Goal: Information Seeking & Learning: Learn about a topic

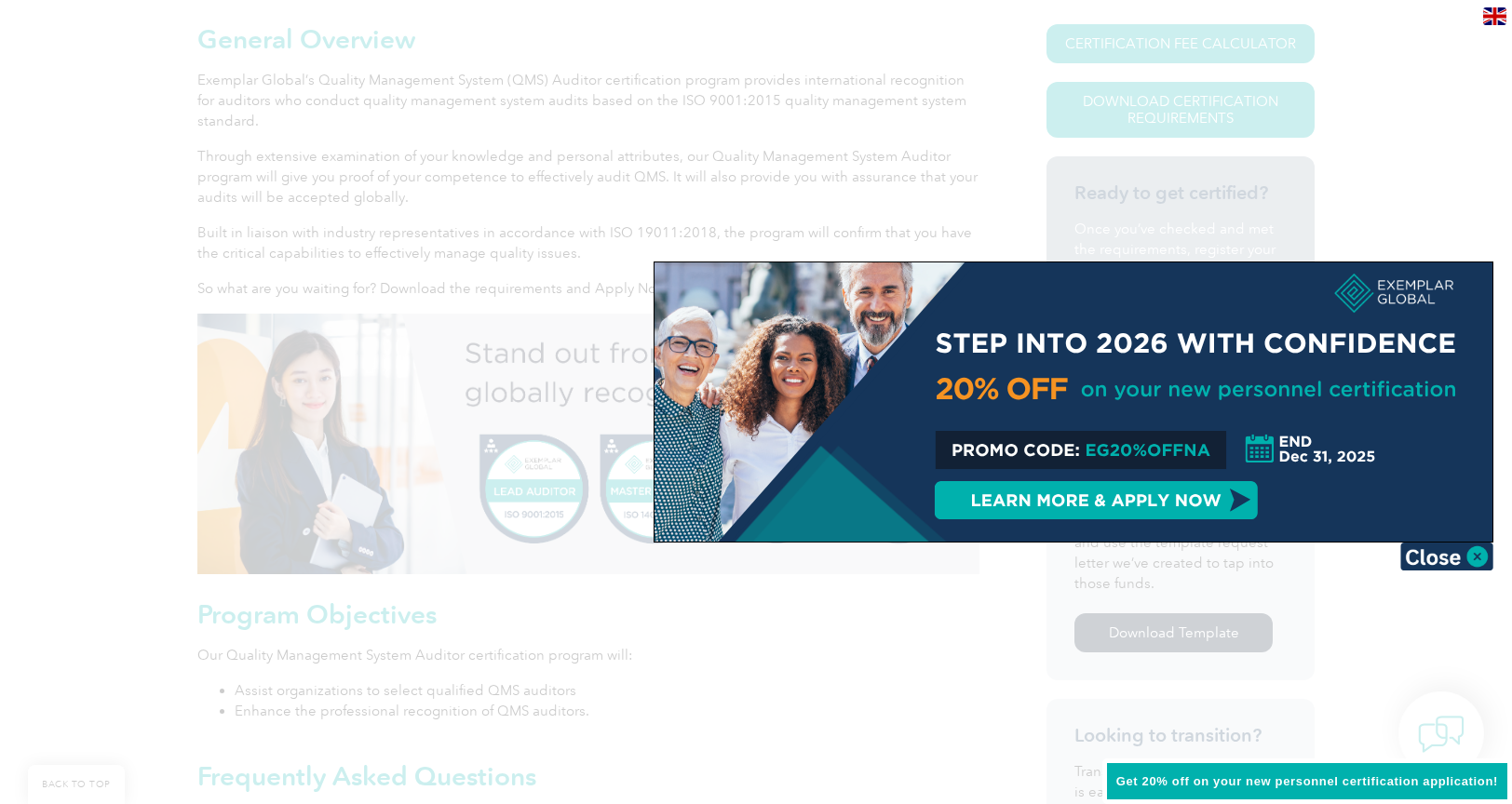
scroll to position [456, 0]
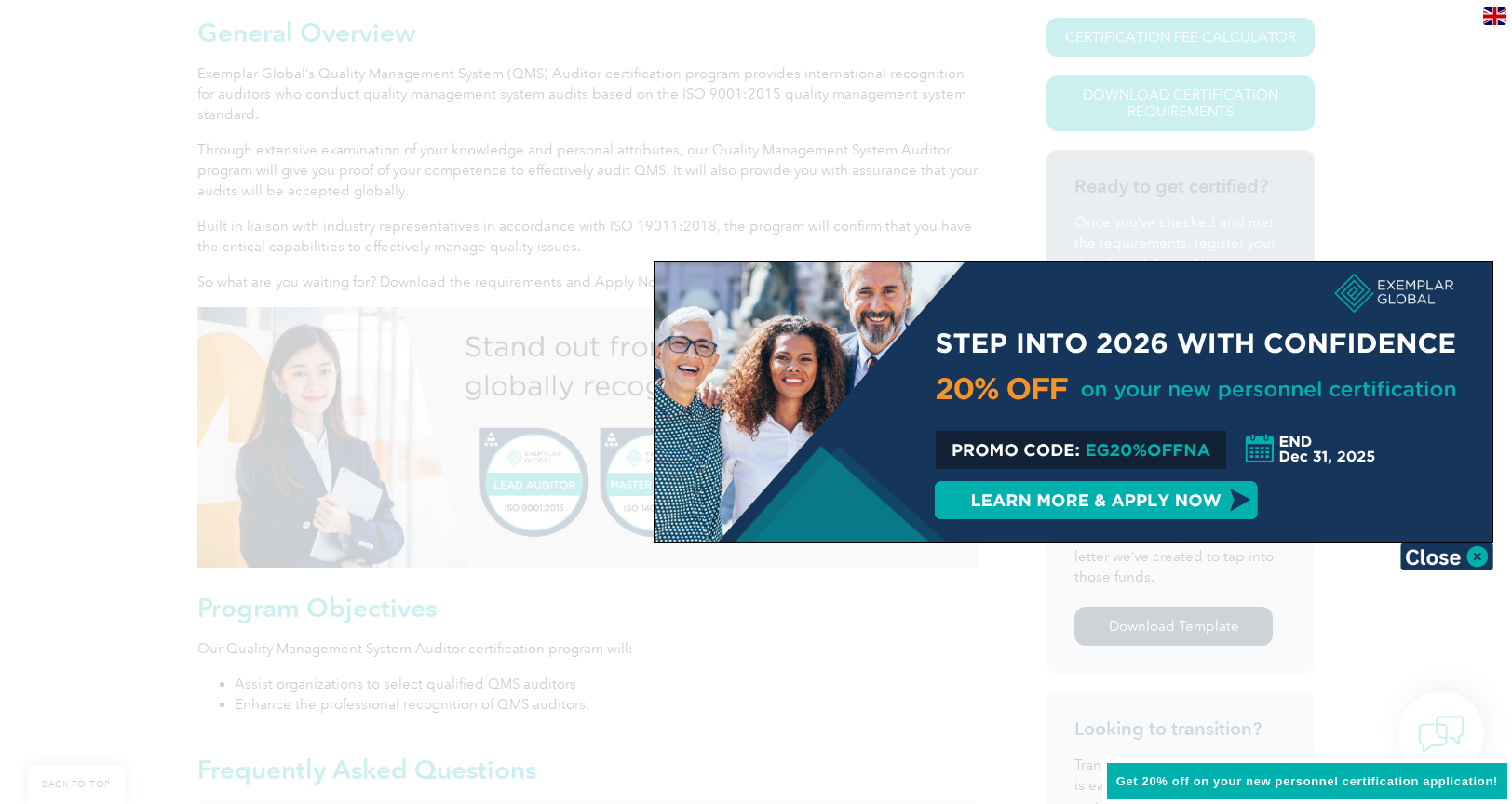
click at [1170, 507] on div at bounding box center [1074, 402] width 838 height 280
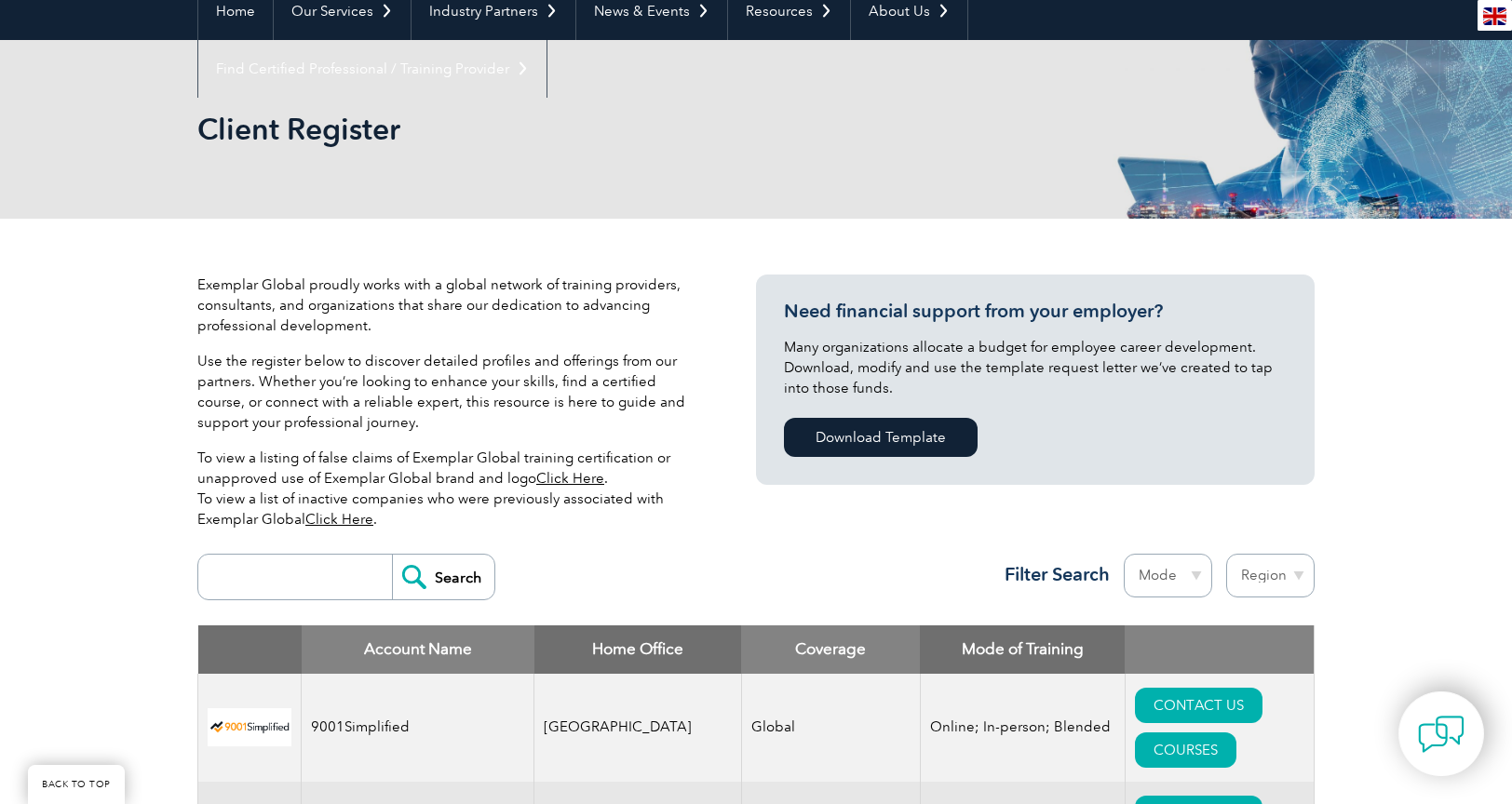
scroll to position [6625, 0]
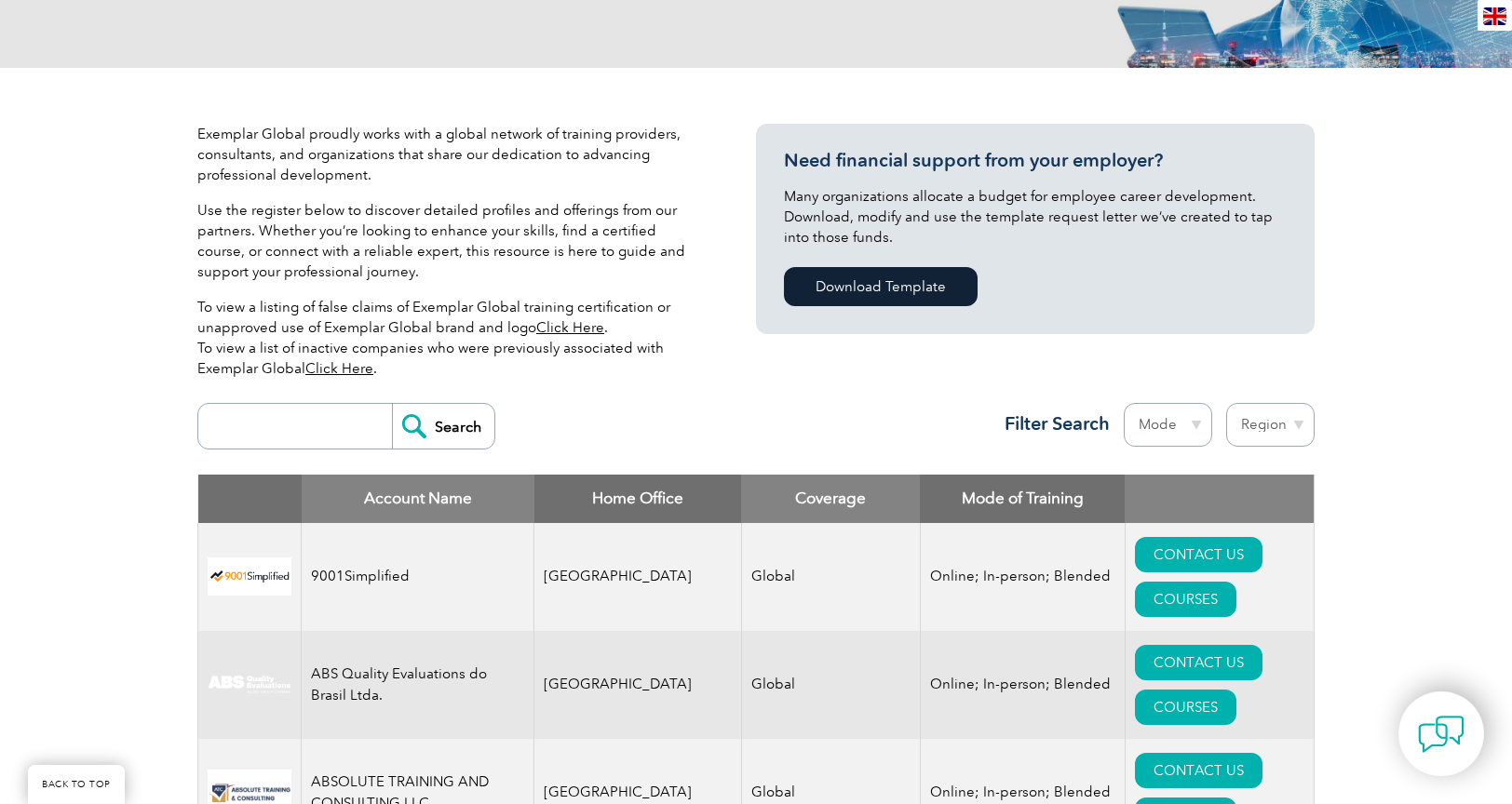
scroll to position [337, 0]
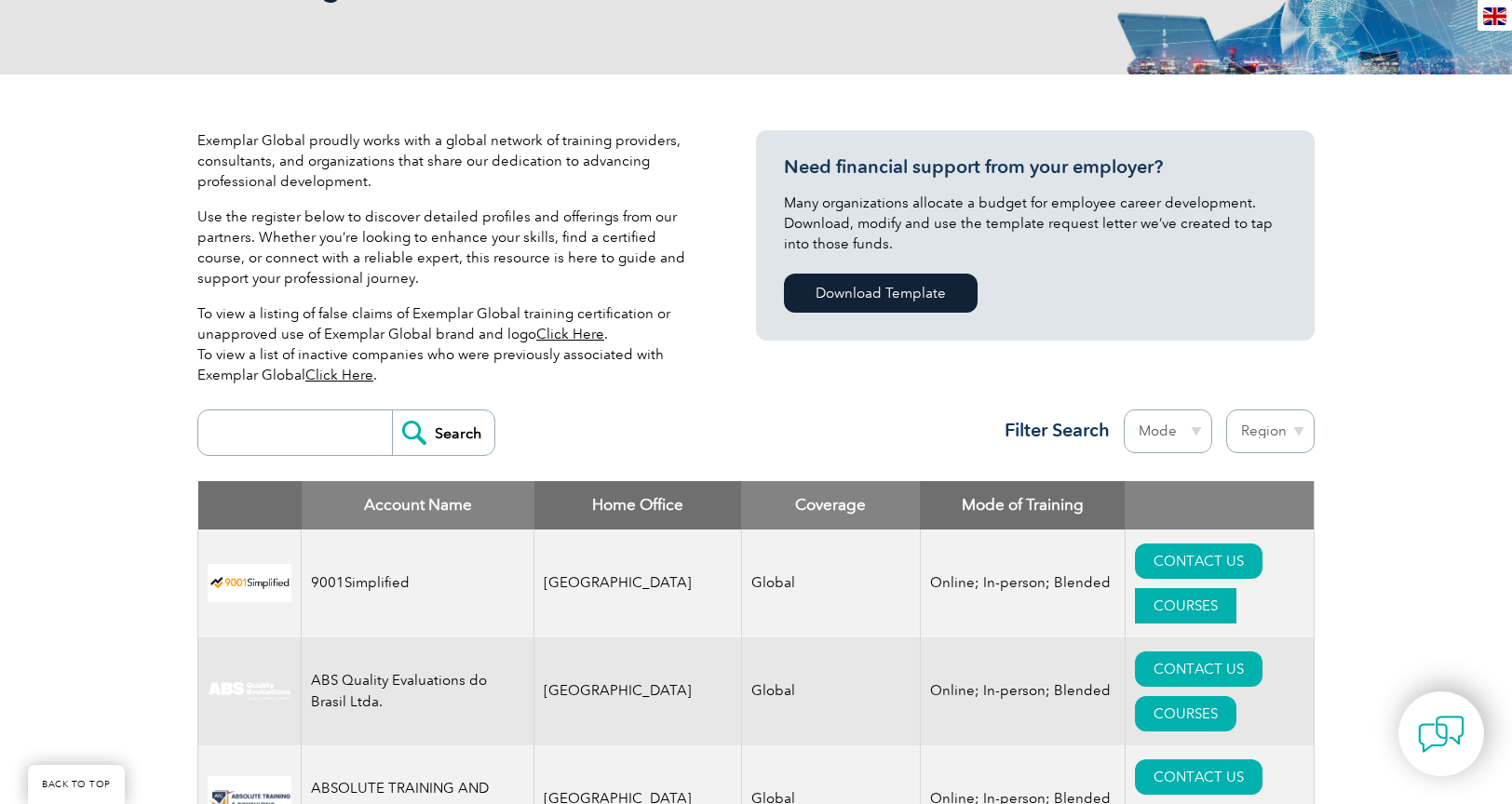
click at [1224, 588] on link "COURSES" at bounding box center [1186, 606] width 102 height 36
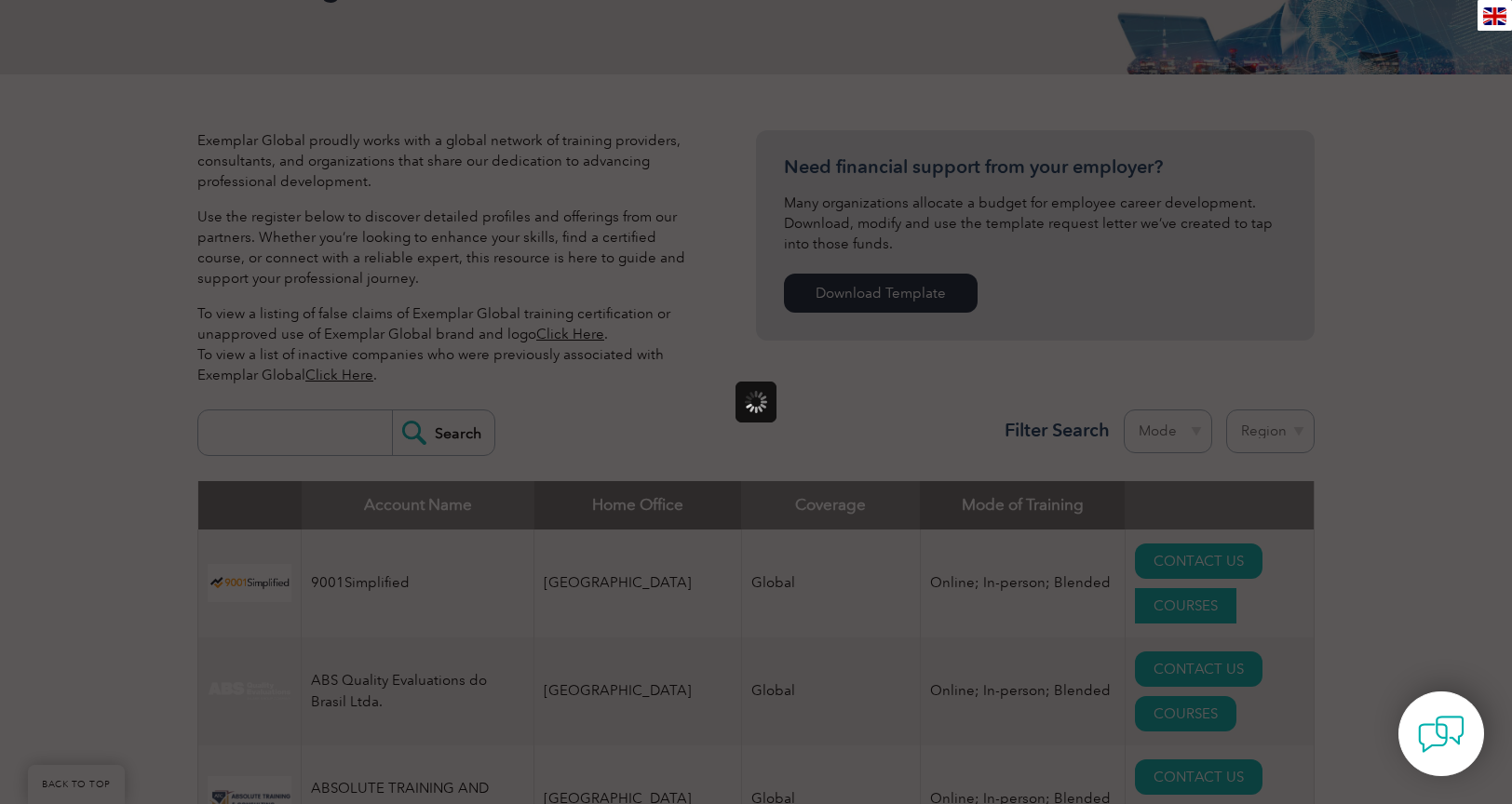
scroll to position [0, 0]
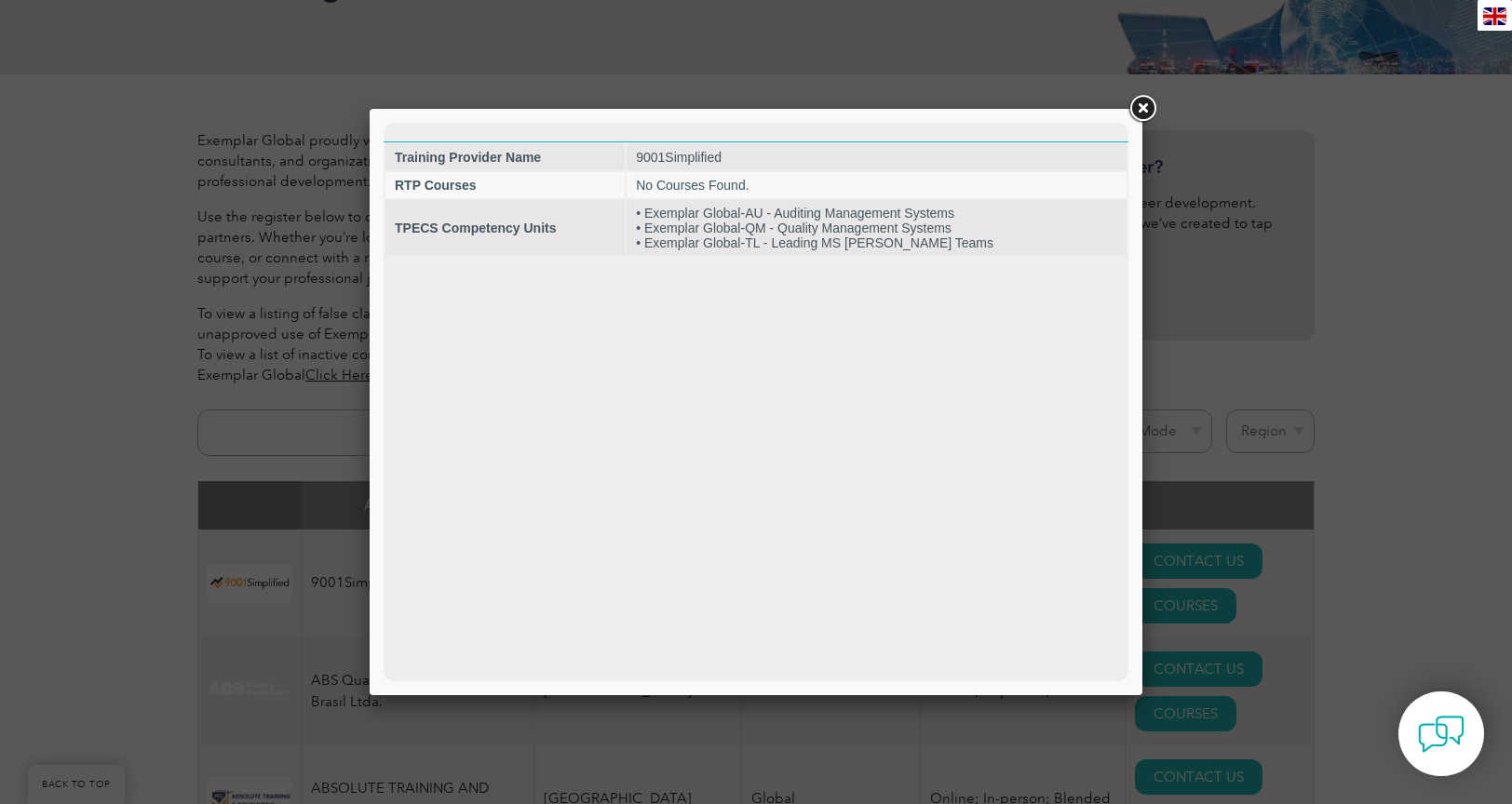
click at [1137, 109] on link at bounding box center [1143, 109] width 34 height 34
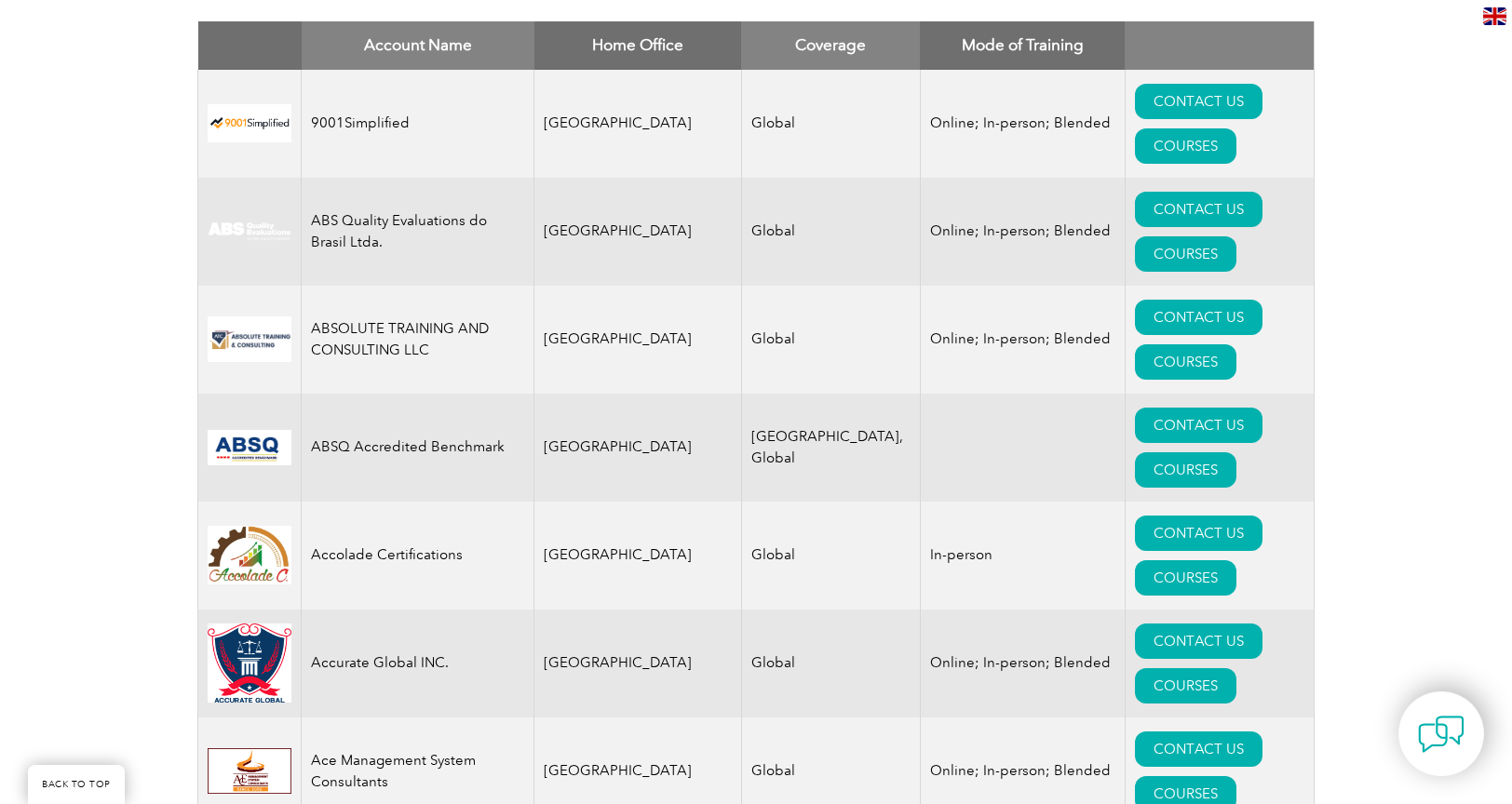
scroll to position [805, 0]
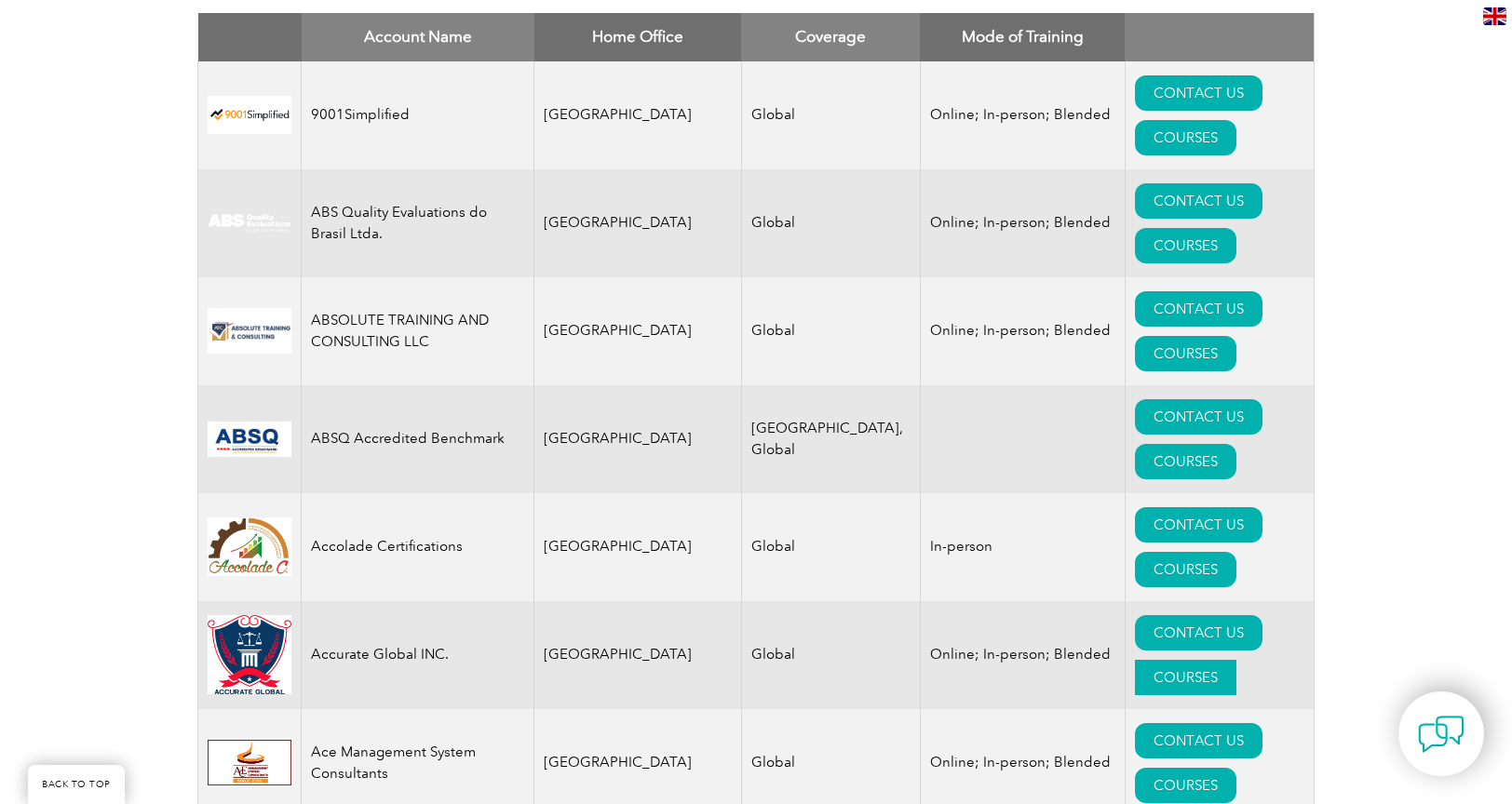
click at [1221, 660] on link "COURSES" at bounding box center [1186, 678] width 102 height 36
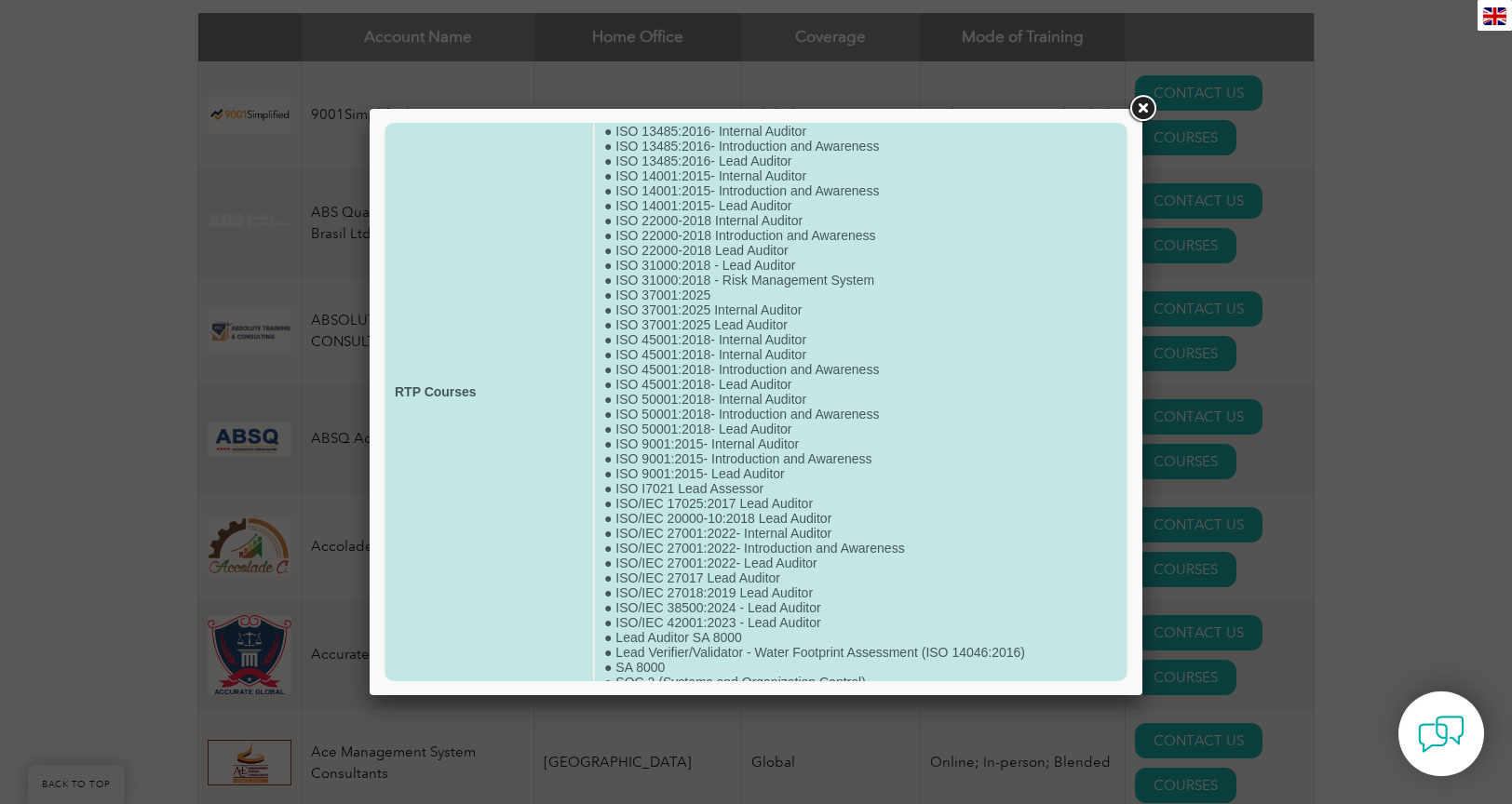
scroll to position [167, 0]
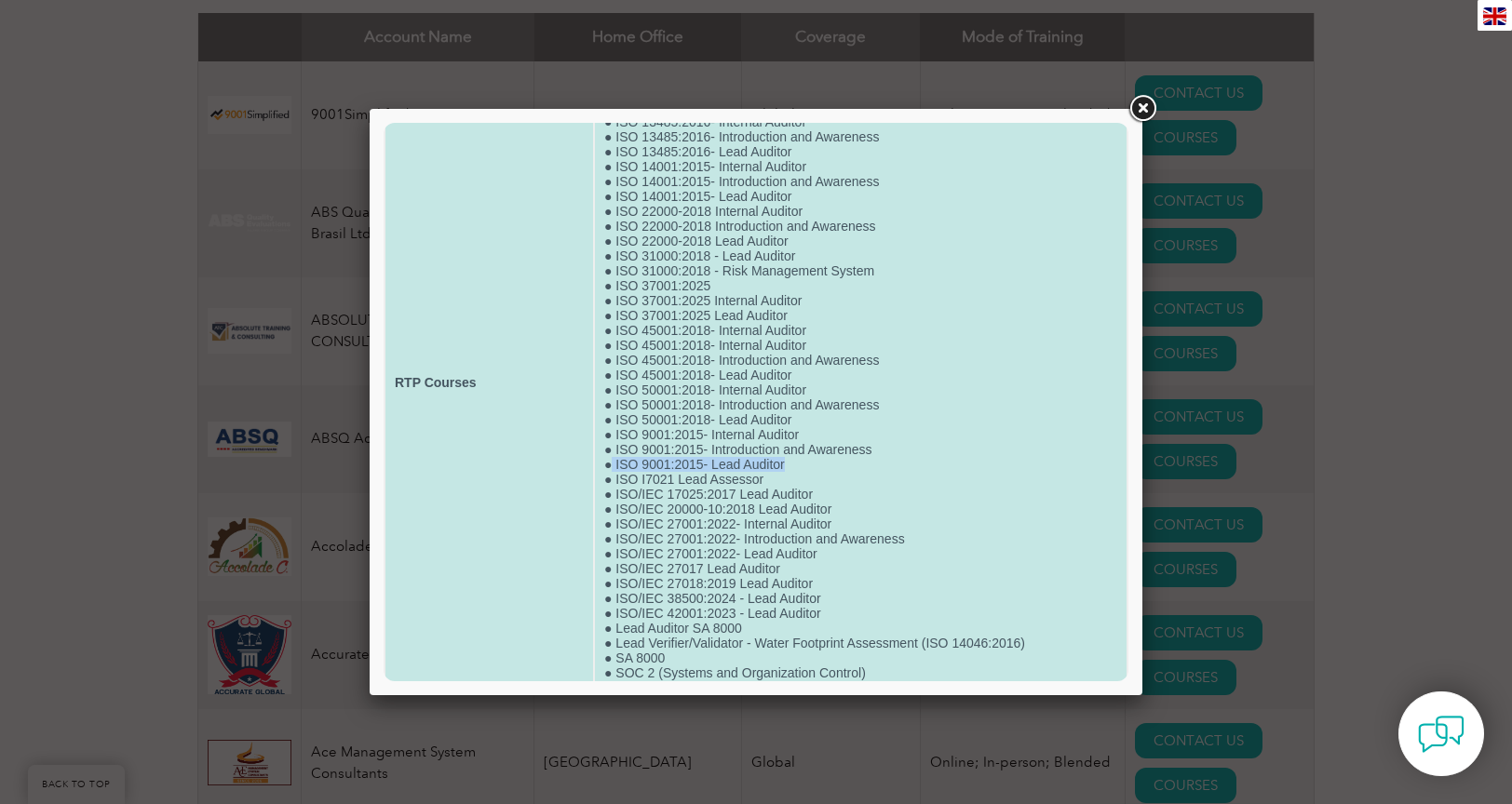
drag, startPoint x: 790, startPoint y: 498, endPoint x: 613, endPoint y: 497, distance: 177.0
click at [612, 497] on td "● Carbon Footprint Assessment for Organization (ISO 14064-1:2018) ● Carbon Foot…" at bounding box center [861, 383] width 532 height 756
copy td "ISO 9001:2015- Lead Auditor"
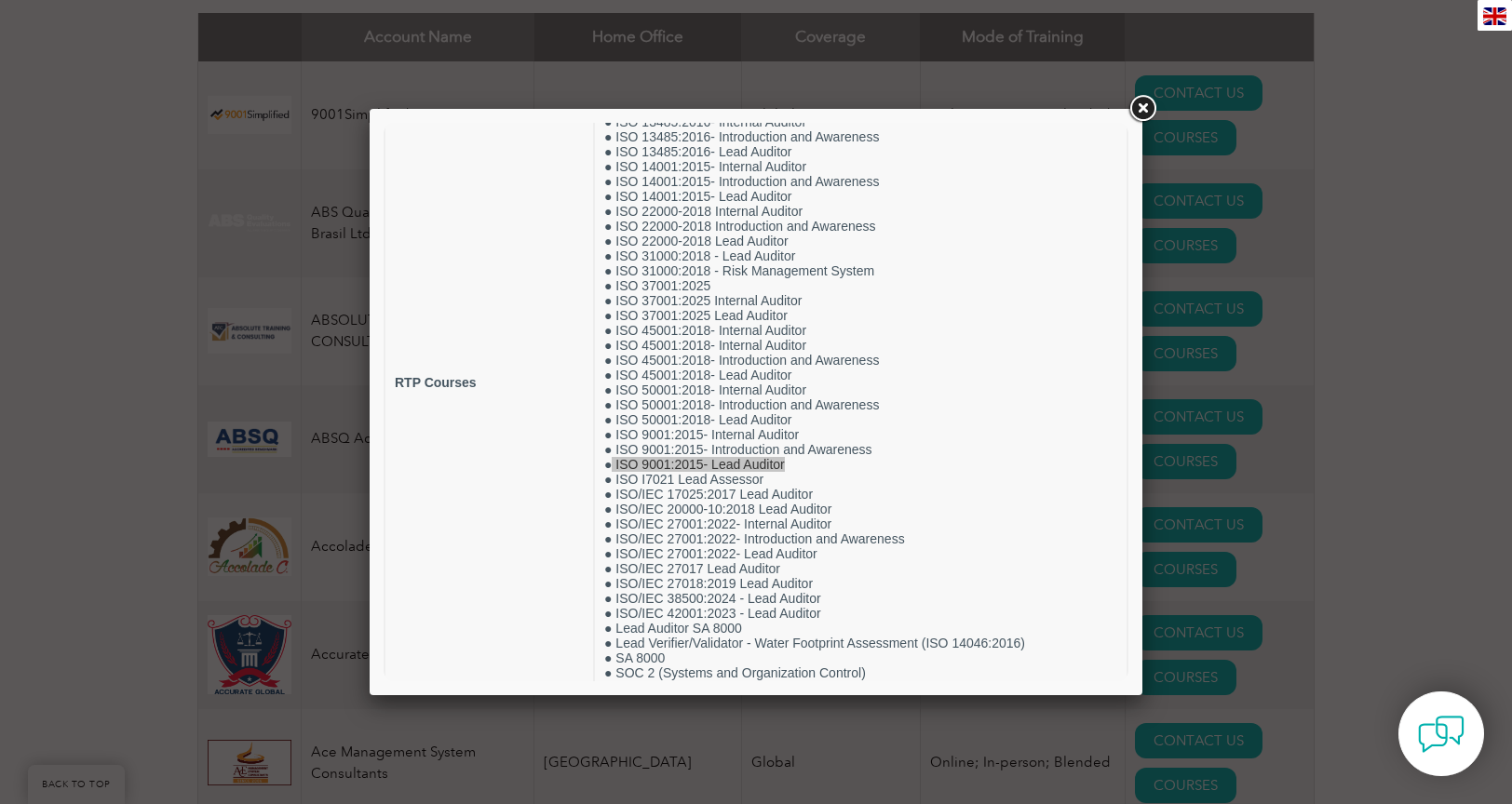
click at [1145, 109] on link at bounding box center [1143, 109] width 34 height 34
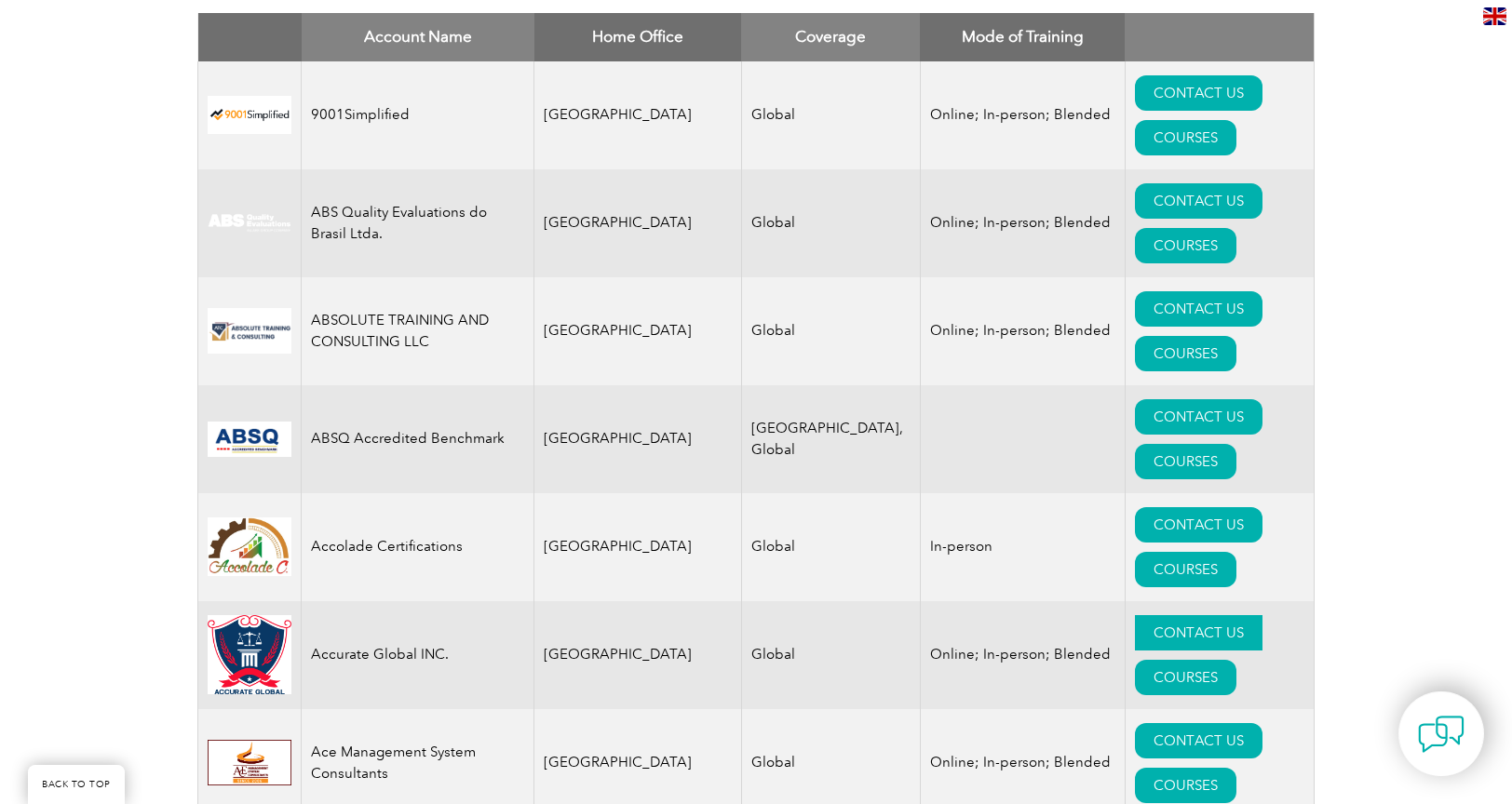
click at [1135, 615] on link "CONTACT US" at bounding box center [1198, 633] width 127 height 36
